Goal: Navigation & Orientation: Find specific page/section

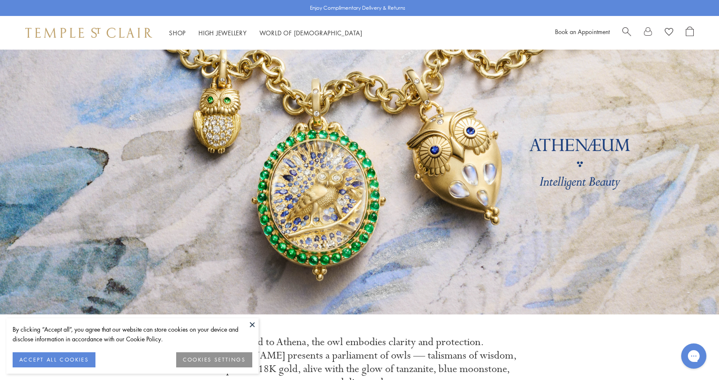
scroll to position [43, 0]
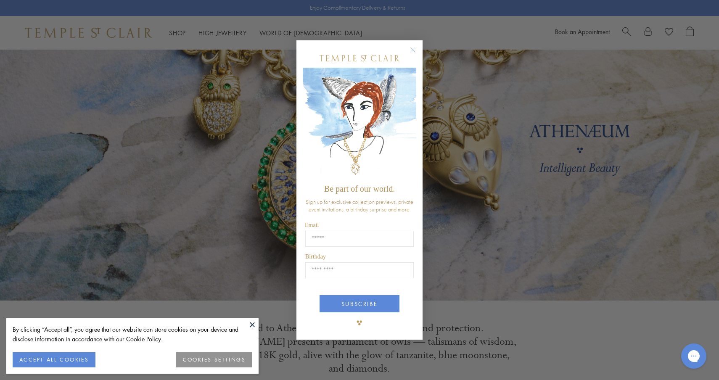
click at [215, 357] on button "COOKIES SETTINGS" at bounding box center [214, 359] width 76 height 15
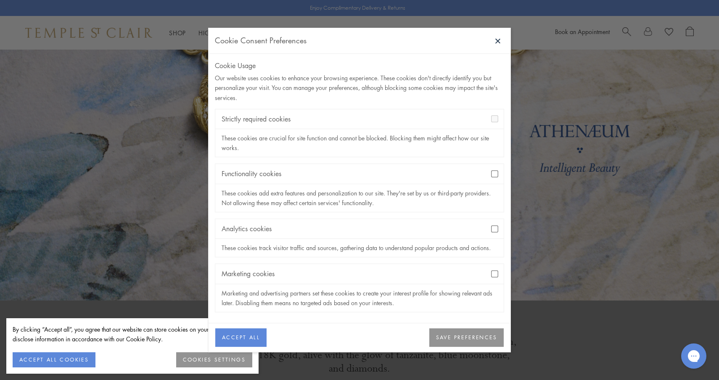
click at [484, 336] on button "SAVE PREFERENCES" at bounding box center [466, 337] width 74 height 18
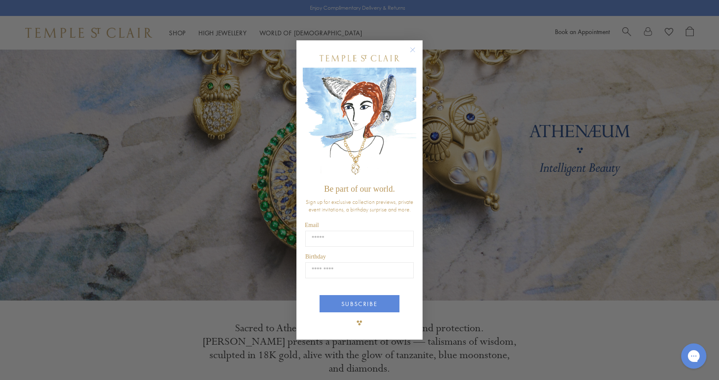
click at [415, 43] on form "Be part of our world. Sign up for exclusive collection previews, private event …" at bounding box center [359, 189] width 126 height 299
click at [412, 50] on circle "Close dialog" at bounding box center [413, 50] width 10 height 10
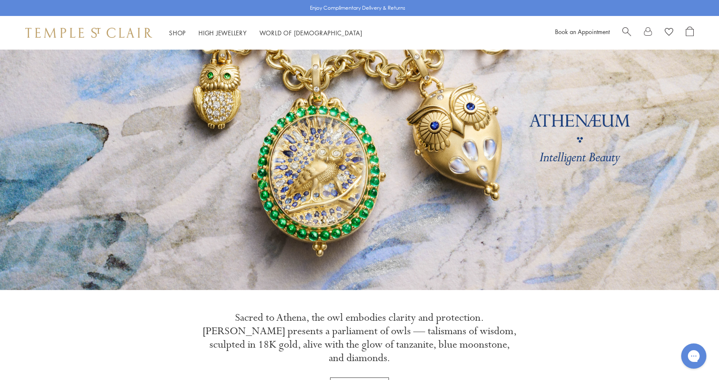
scroll to position [54, 0]
click at [235, 33] on link "High Jewellery High Jewellery" at bounding box center [222, 33] width 48 height 8
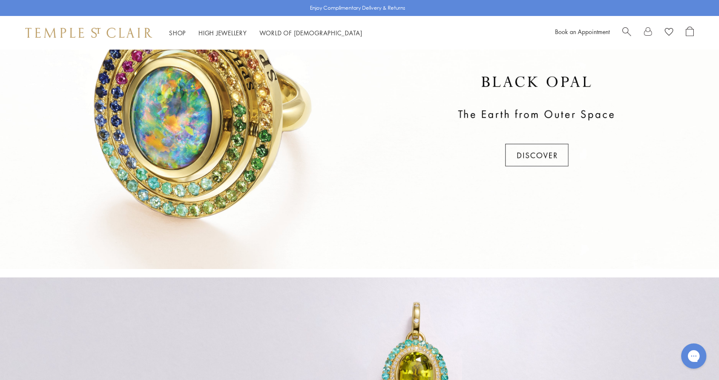
scroll to position [336, 0]
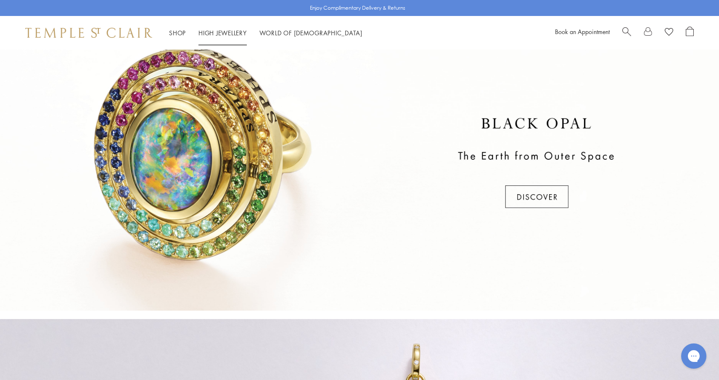
click at [219, 32] on link "High Jewellery High Jewellery" at bounding box center [222, 33] width 48 height 8
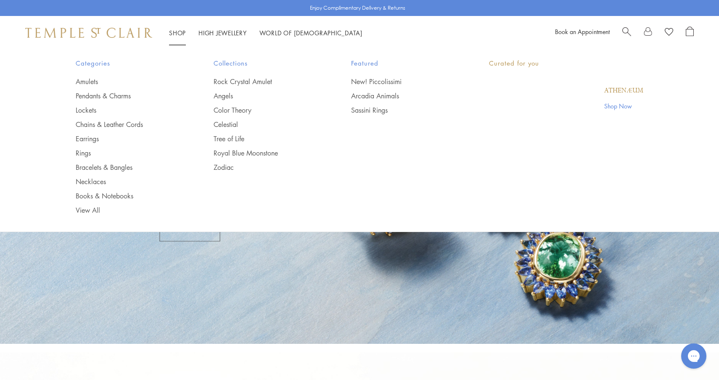
click at [182, 34] on link "Shop Shop" at bounding box center [177, 33] width 17 height 8
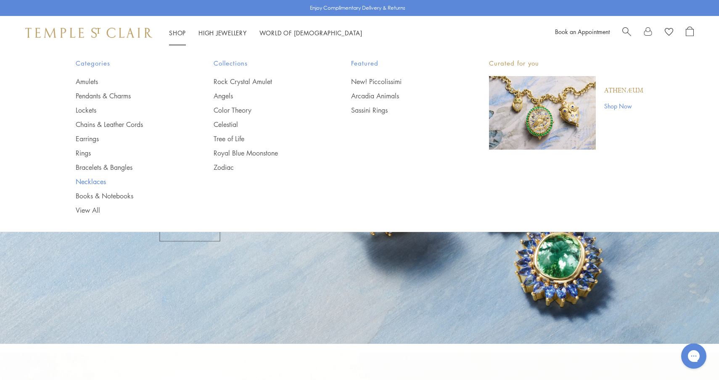
click at [103, 182] on link "Necklaces" at bounding box center [128, 181] width 104 height 9
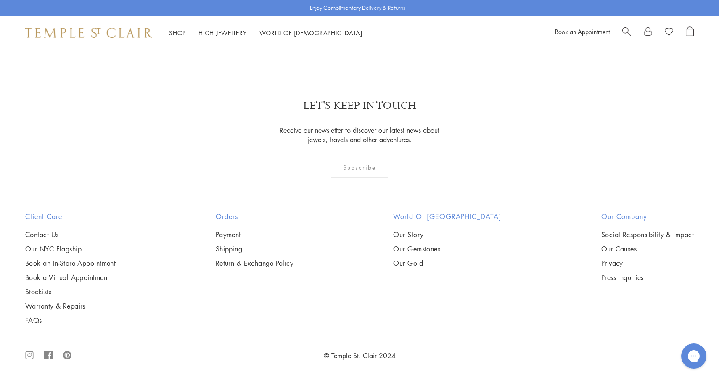
scroll to position [3479, 0]
